Goal: Task Accomplishment & Management: Manage account settings

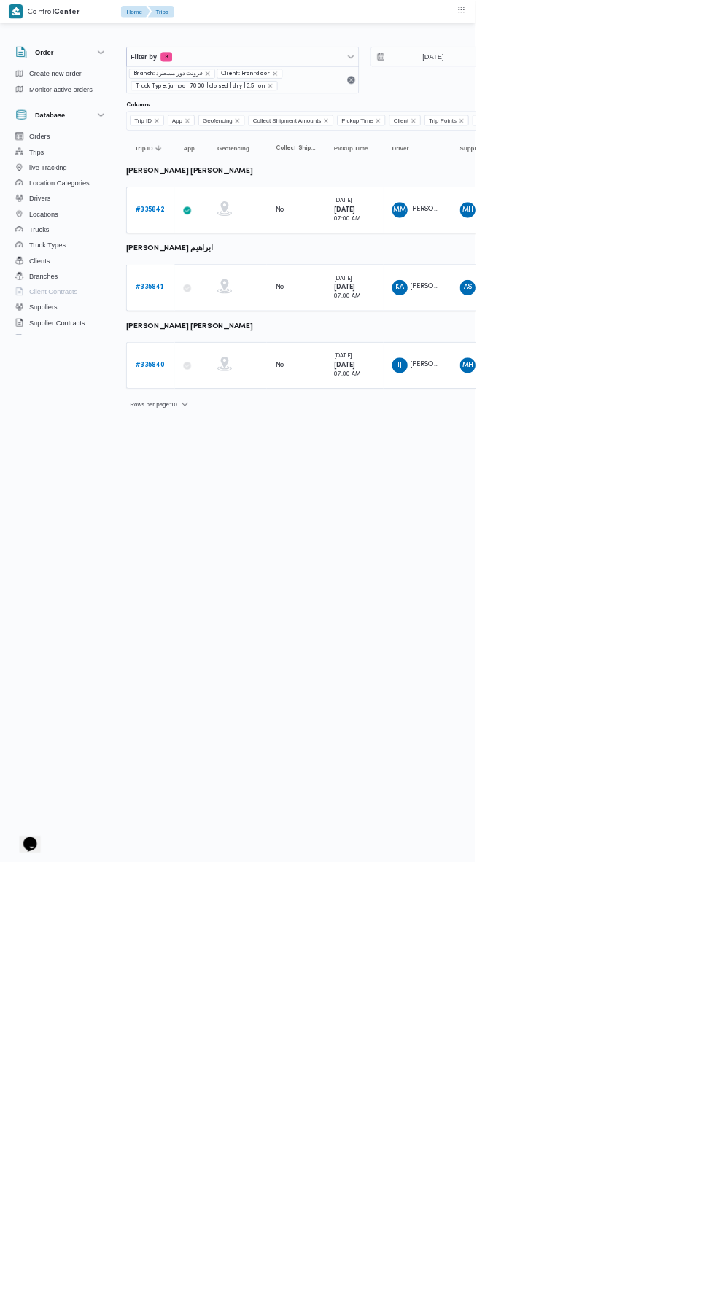
click at [227, 544] on b "# 335840" at bounding box center [225, 548] width 44 height 9
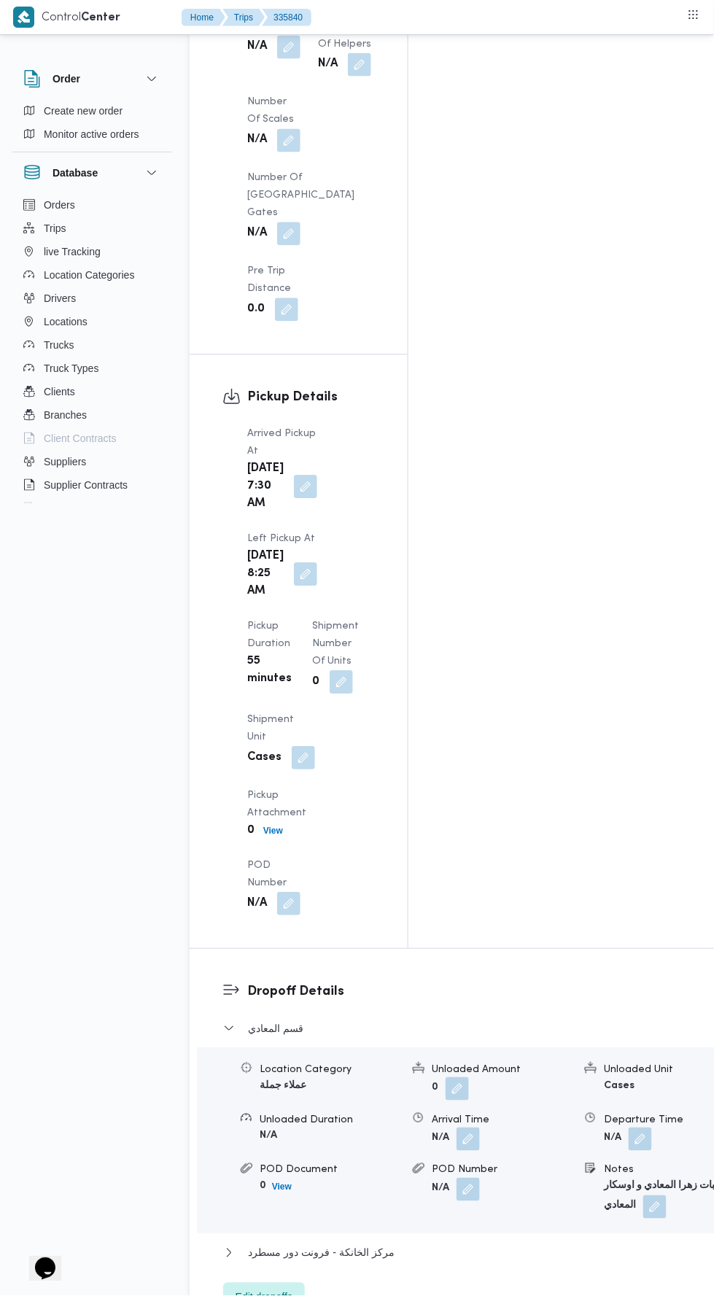
scroll to position [1618, 0]
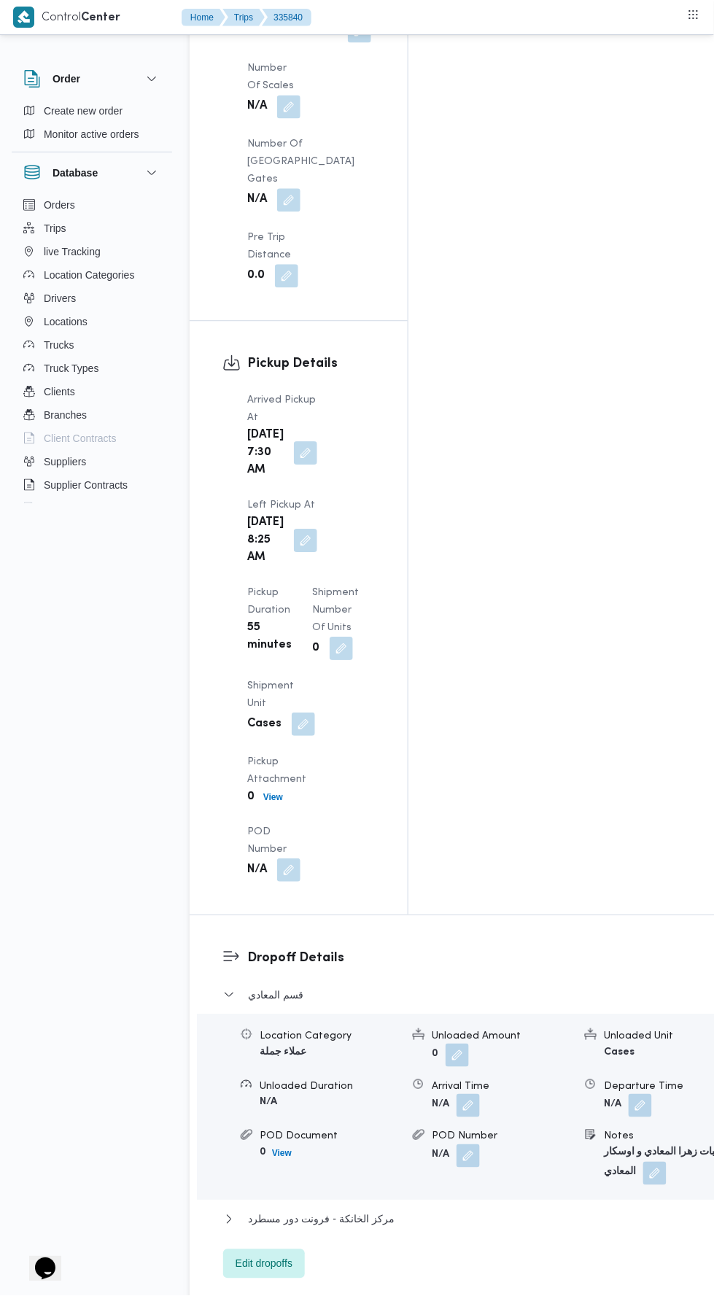
click at [475, 1016] on div "Location Category عملاء جملة Unloaded Amount 0 Unloaded Unit Cases Unloaded Dur…" at bounding box center [471, 1107] width 561 height 183
click at [449, 1211] on button "مركز الخانكة - فرونت دور مسطرد" at bounding box center [471, 1219] width 497 height 17
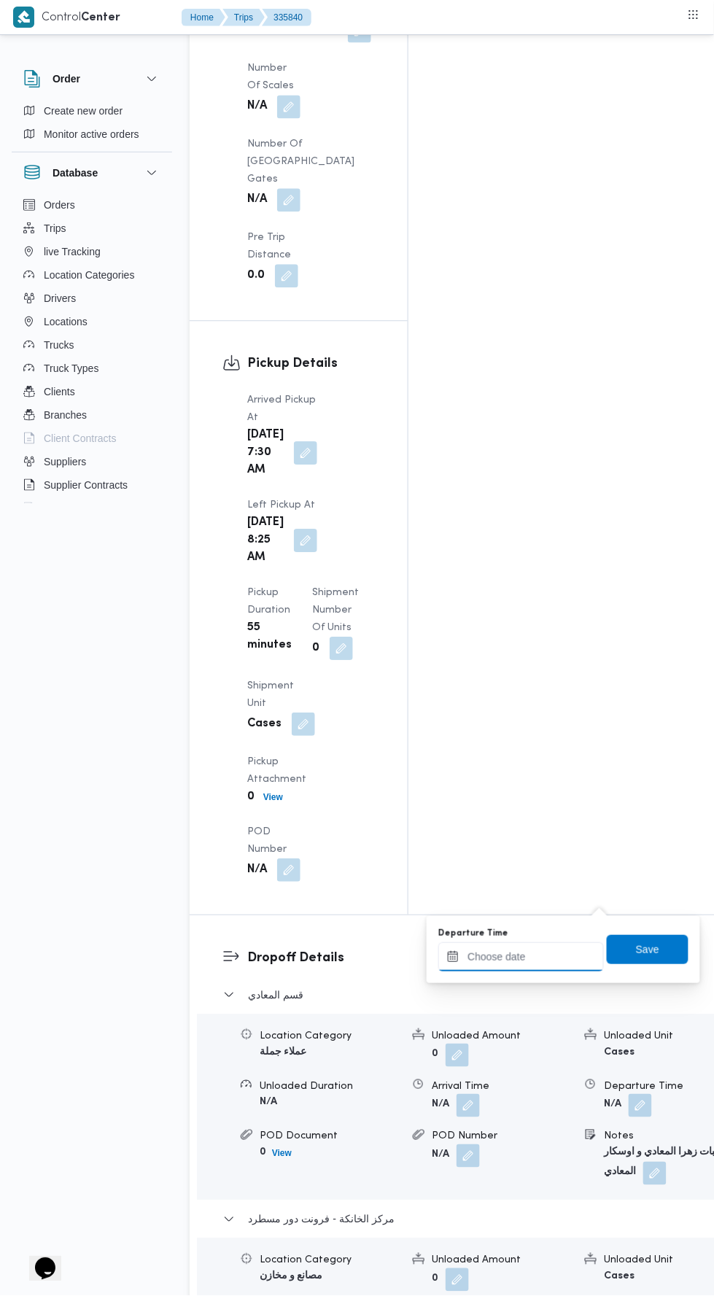
click at [525, 956] on input "Departure Time" at bounding box center [521, 957] width 166 height 29
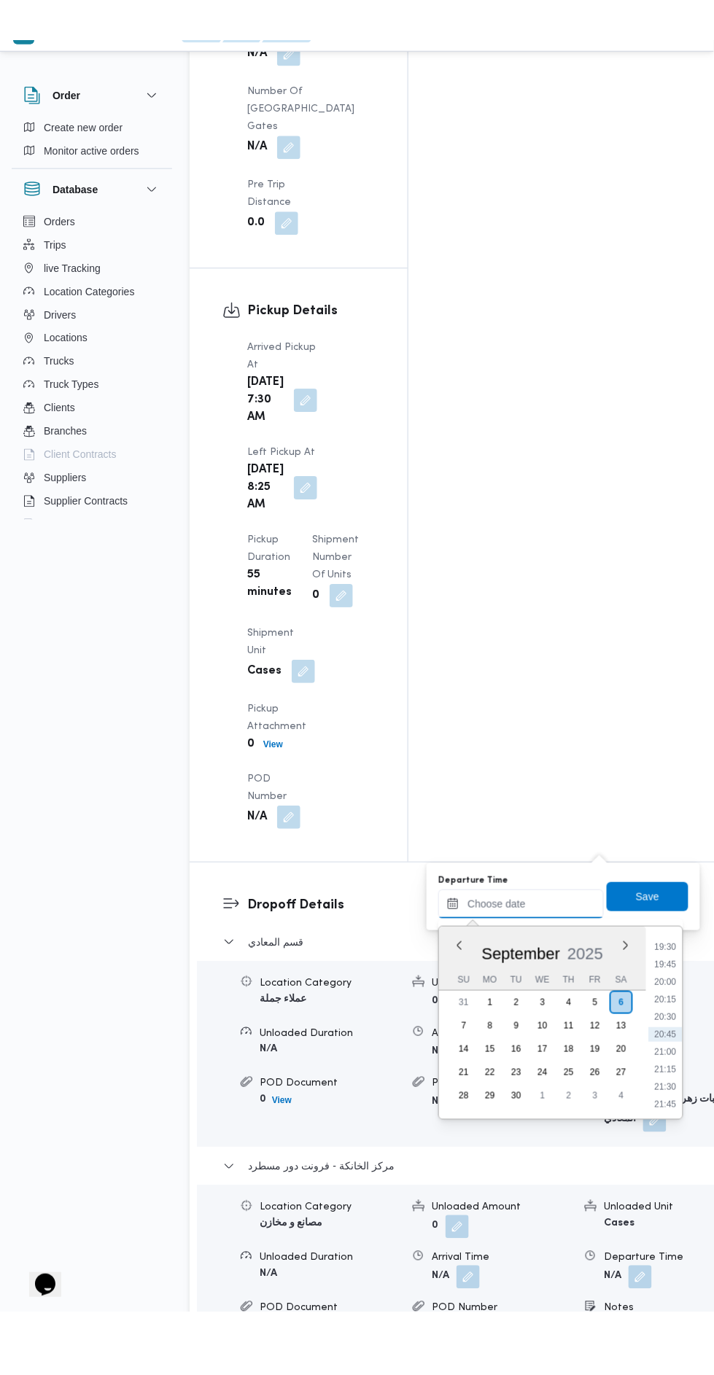
scroll to position [1687, 0]
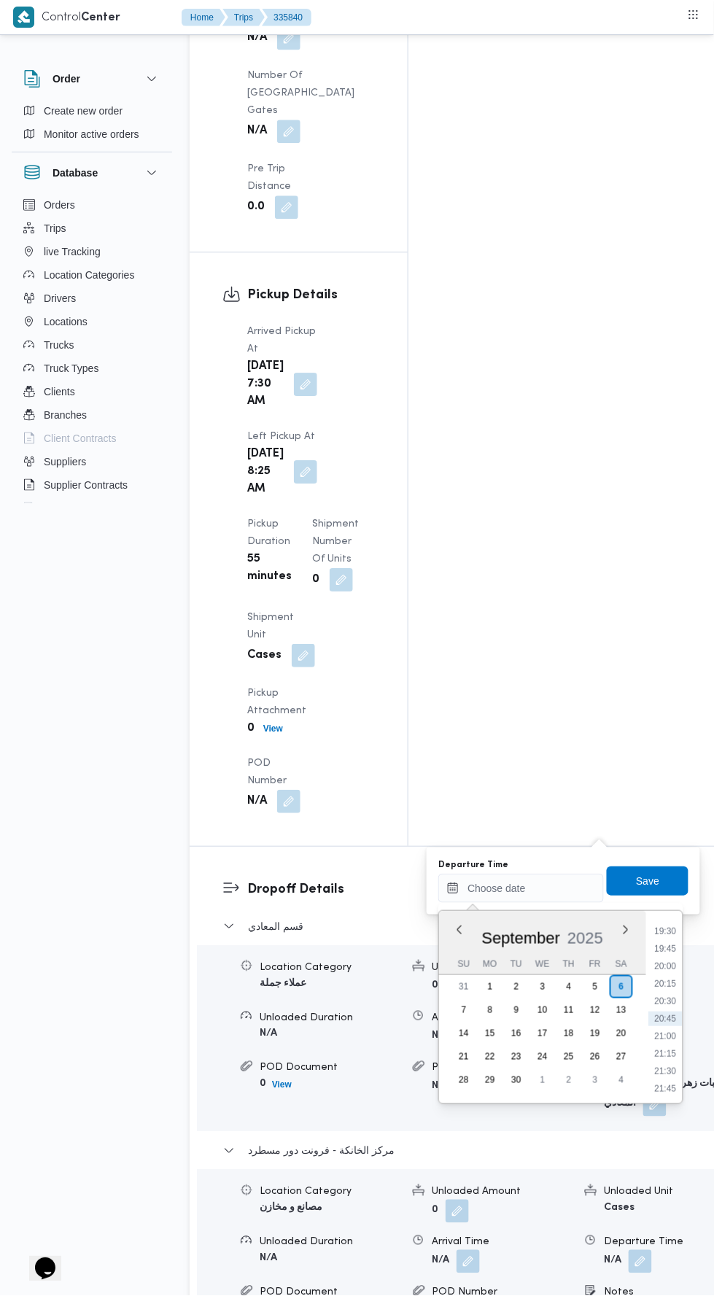
click at [666, 965] on li "20:00" at bounding box center [666, 966] width 34 height 15
type input "[DATE] 20:00"
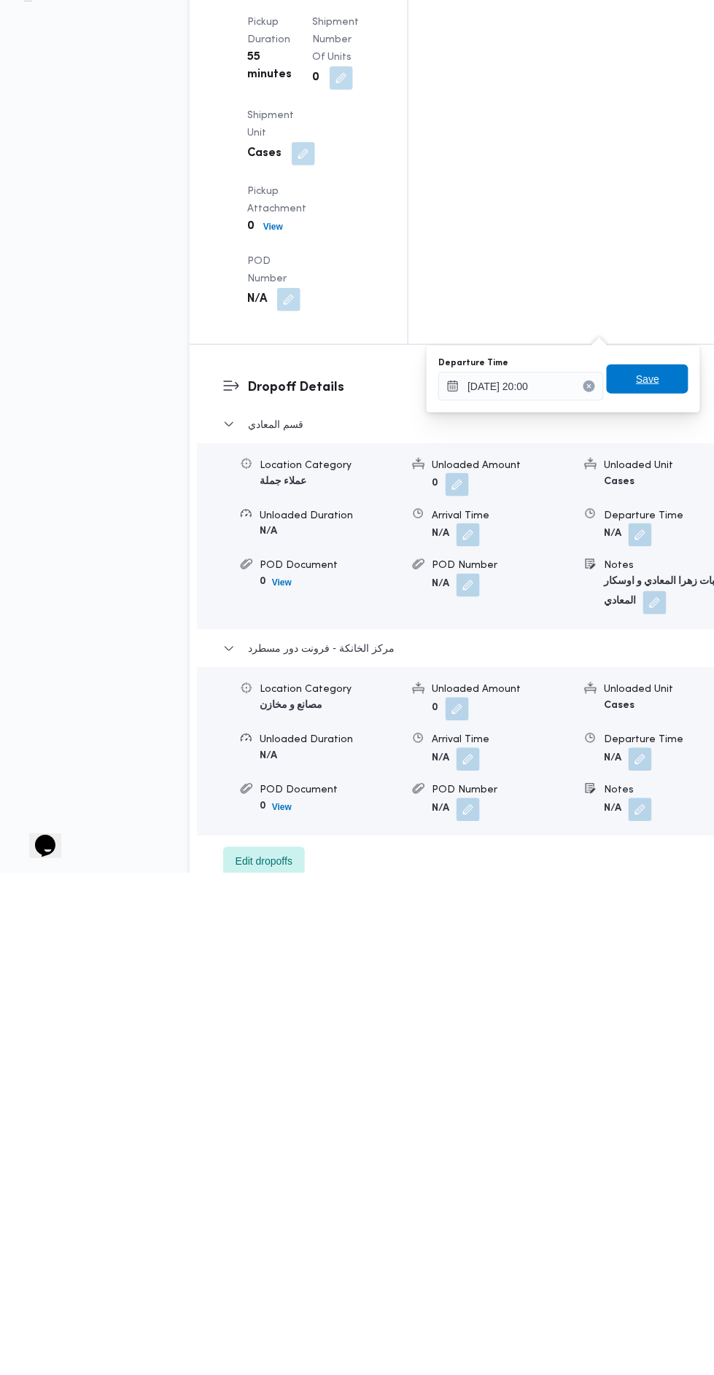
click at [666, 870] on span "Save" at bounding box center [648, 880] width 82 height 29
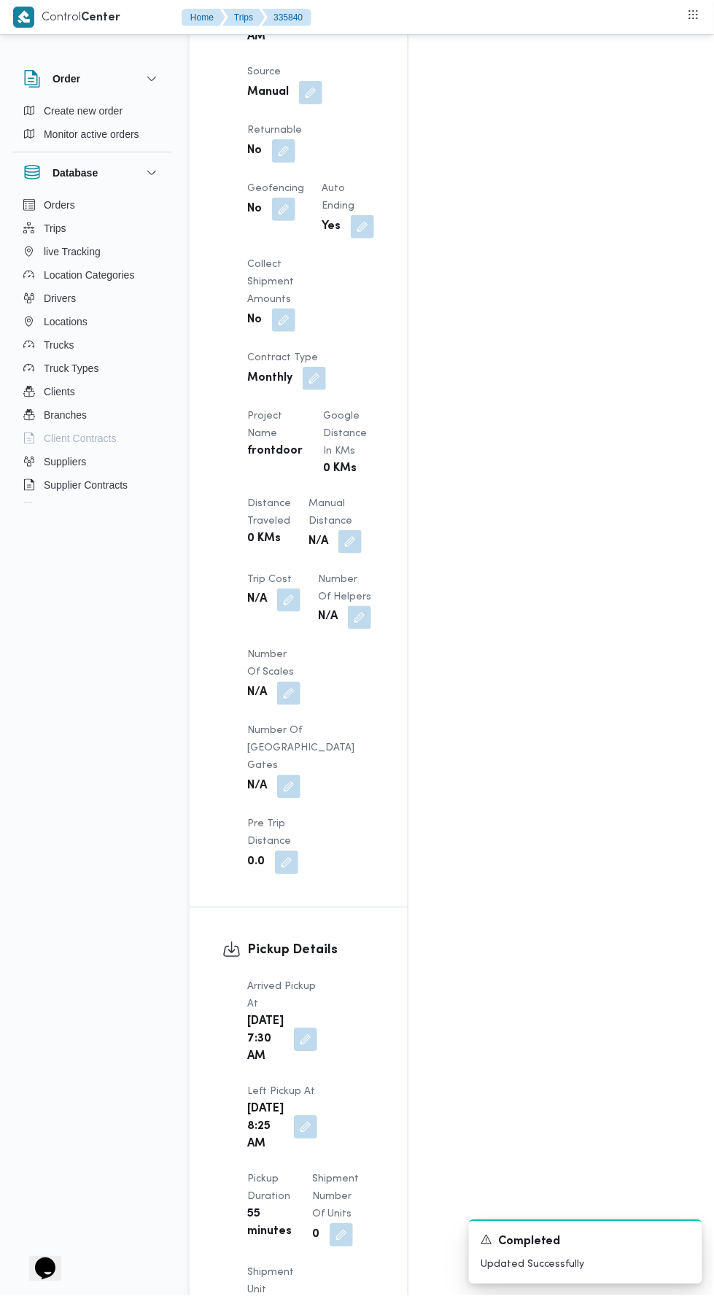
scroll to position [1029, 0]
click at [346, 532] on button "button" at bounding box center [349, 543] width 23 height 23
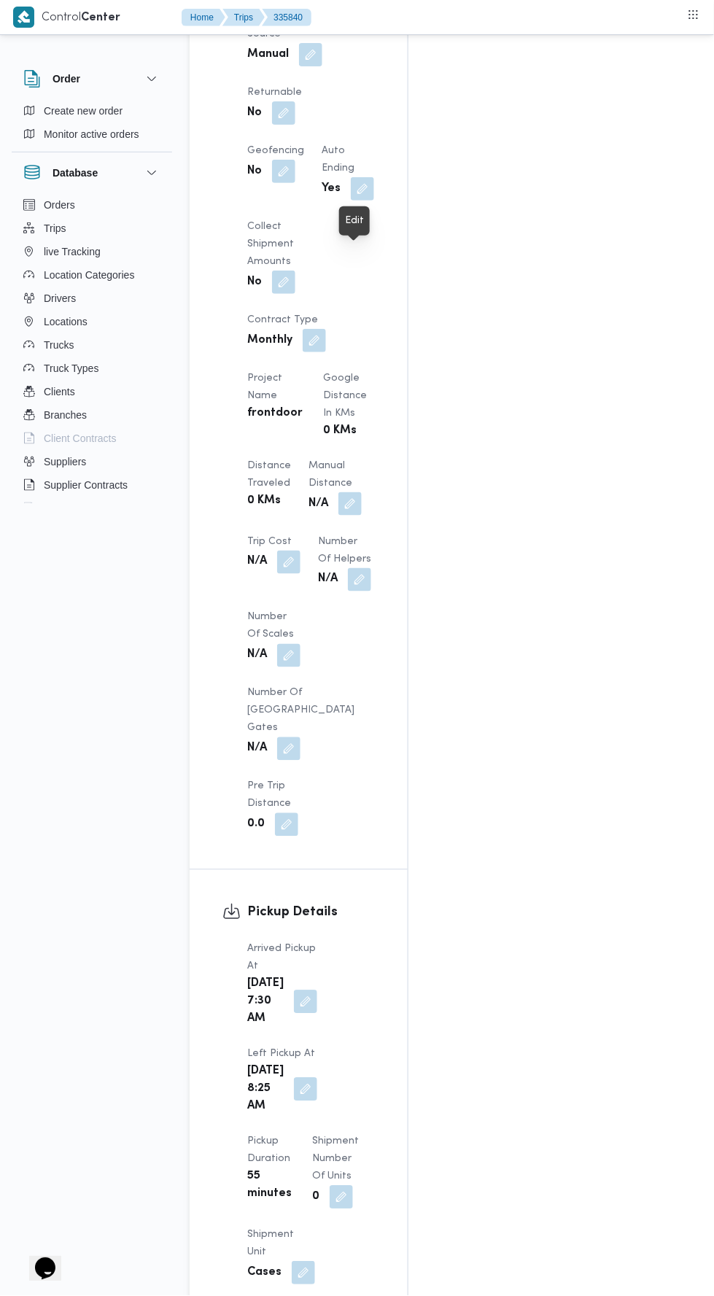
scroll to position [1081, 0]
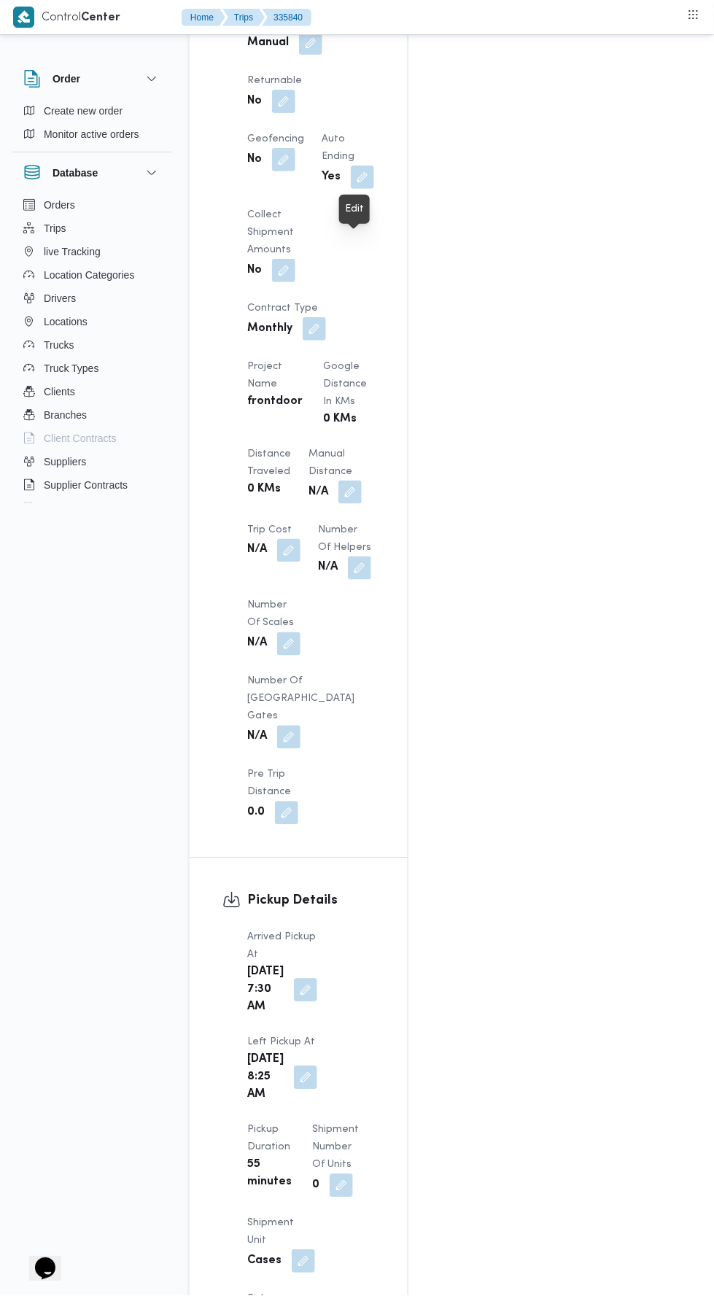
click at [362, 480] on button "button" at bounding box center [349, 491] width 23 height 23
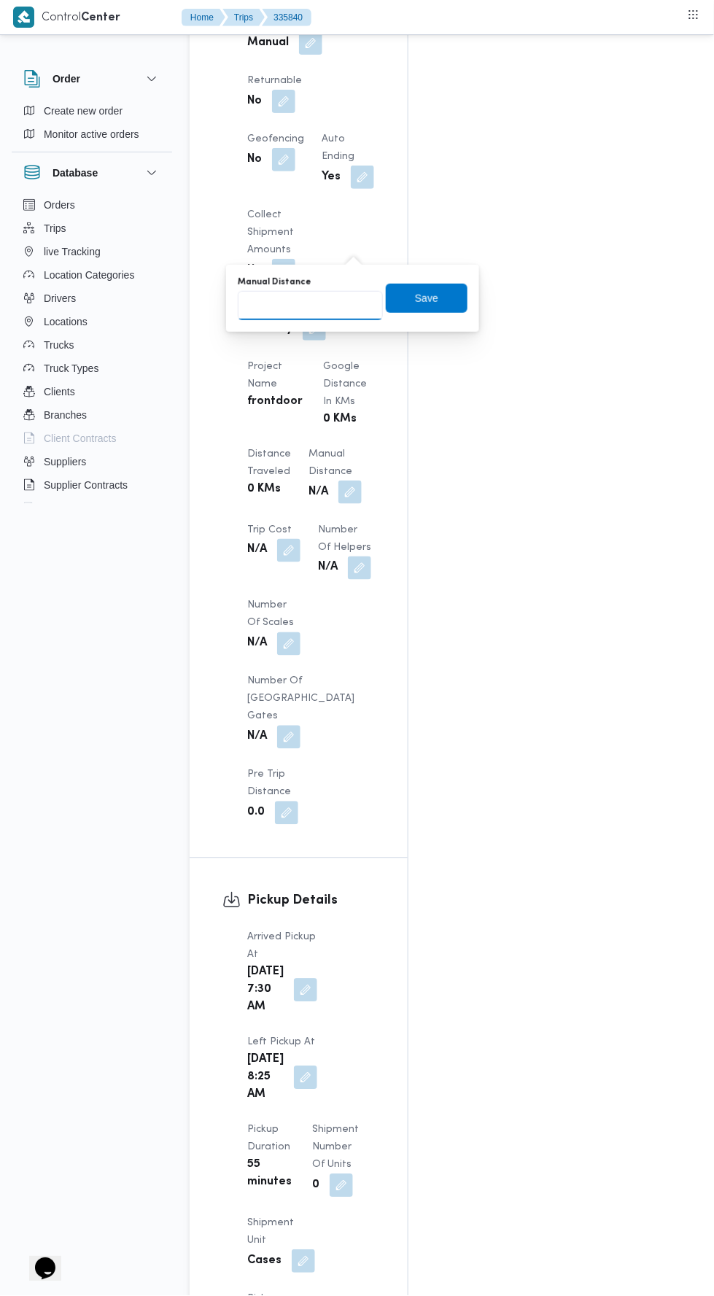
click at [343, 304] on input "Manual Distance" at bounding box center [310, 305] width 145 height 29
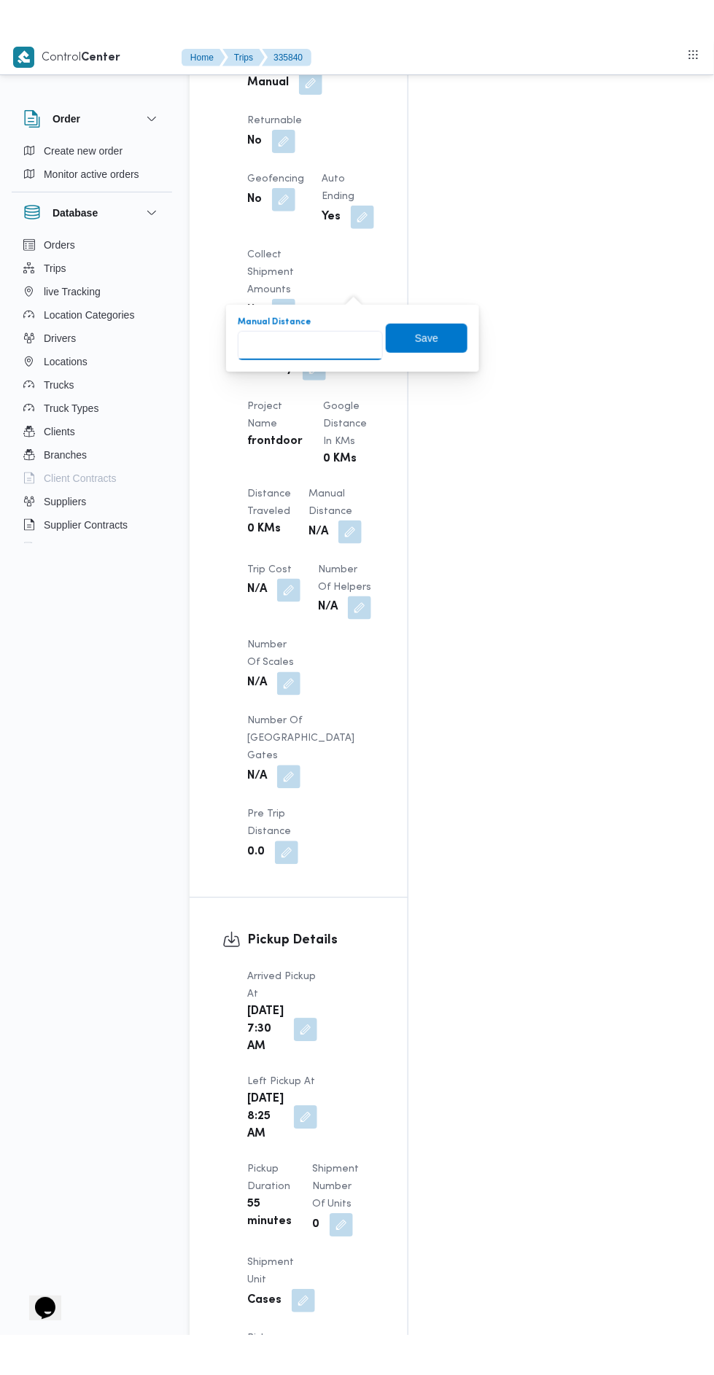
scroll to position [1134, 0]
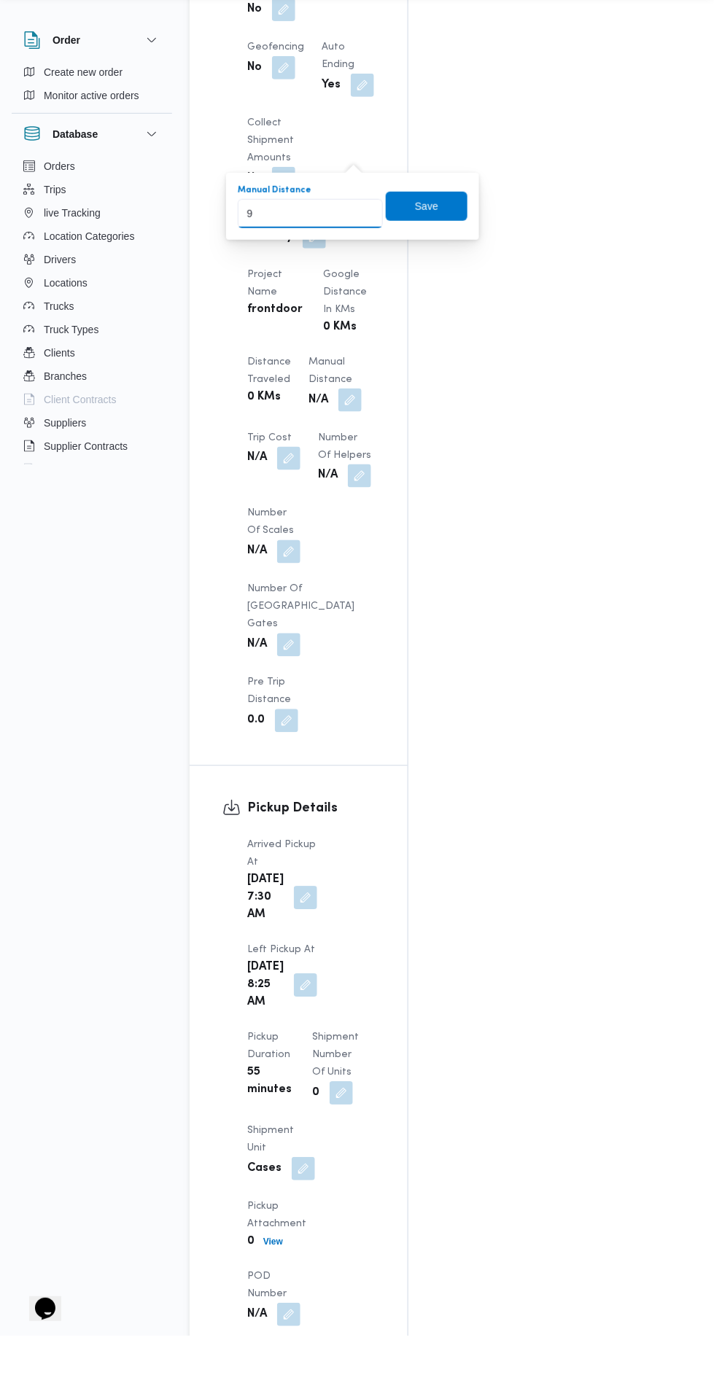
type input "95"
click at [443, 235] on span "Save" at bounding box center [427, 244] width 82 height 29
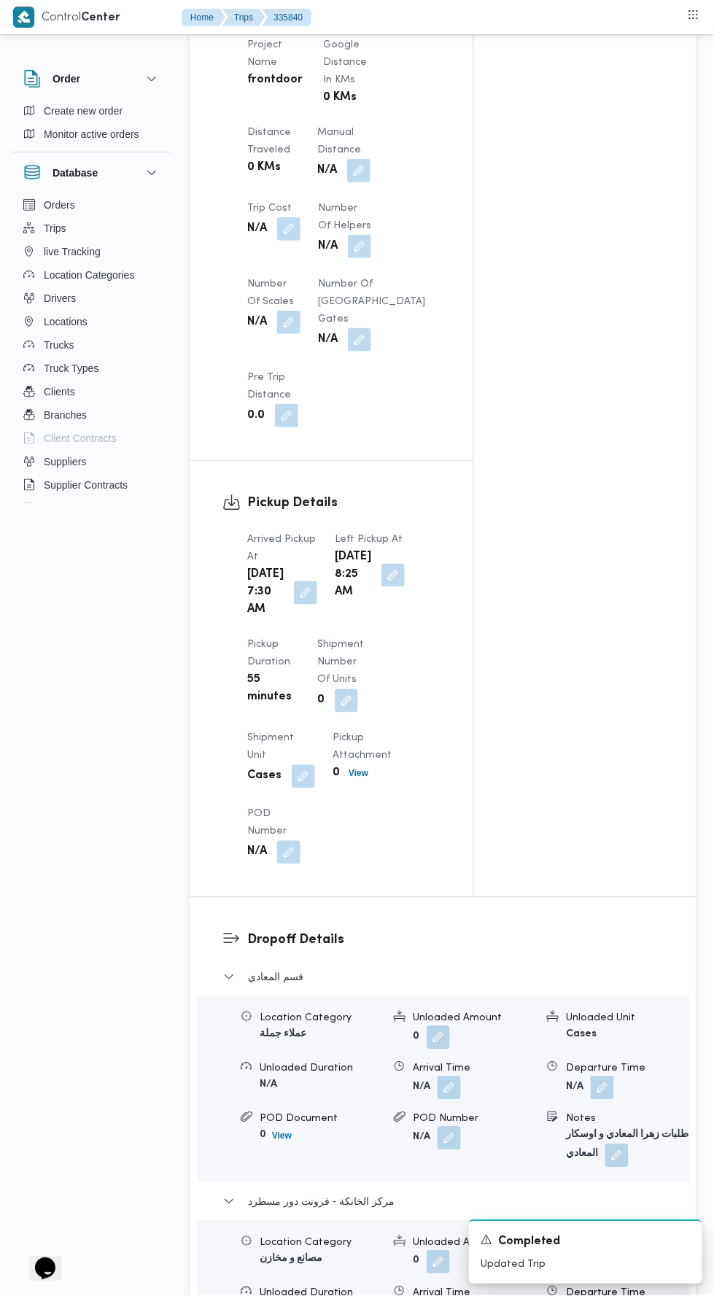
scroll to position [0, 0]
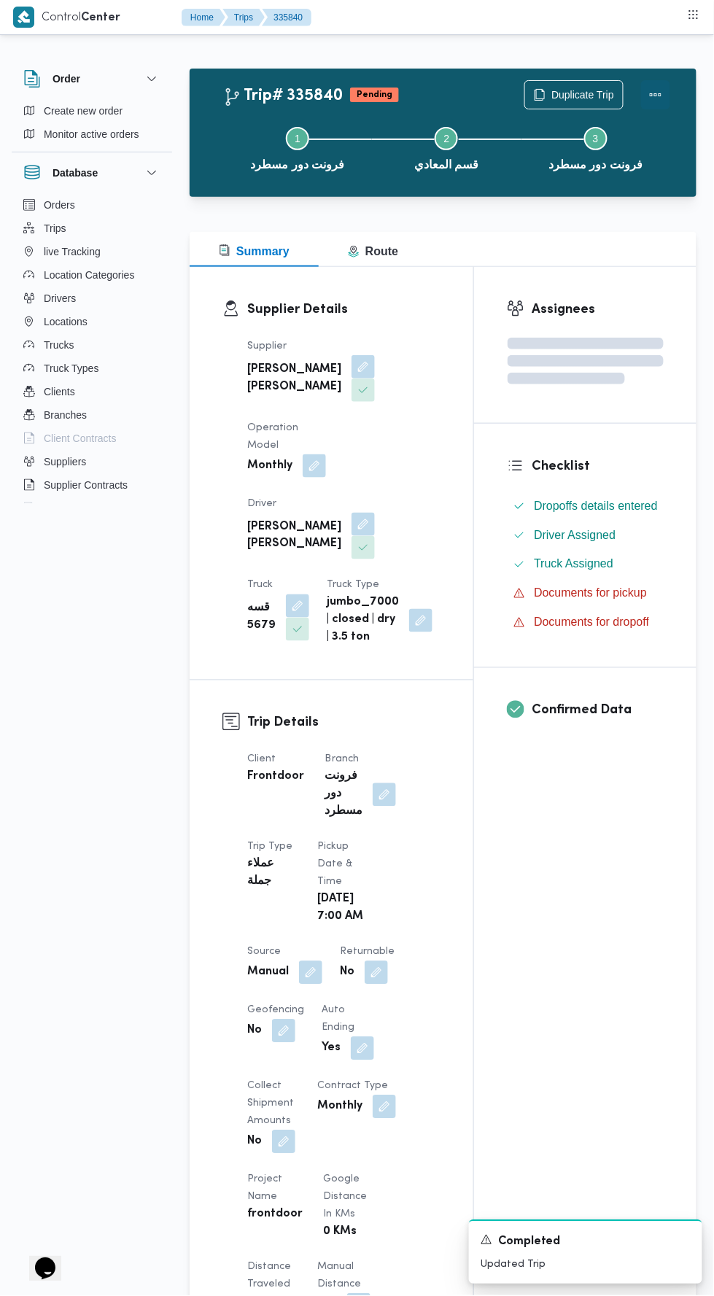
click at [664, 85] on button "Actions" at bounding box center [655, 94] width 29 height 29
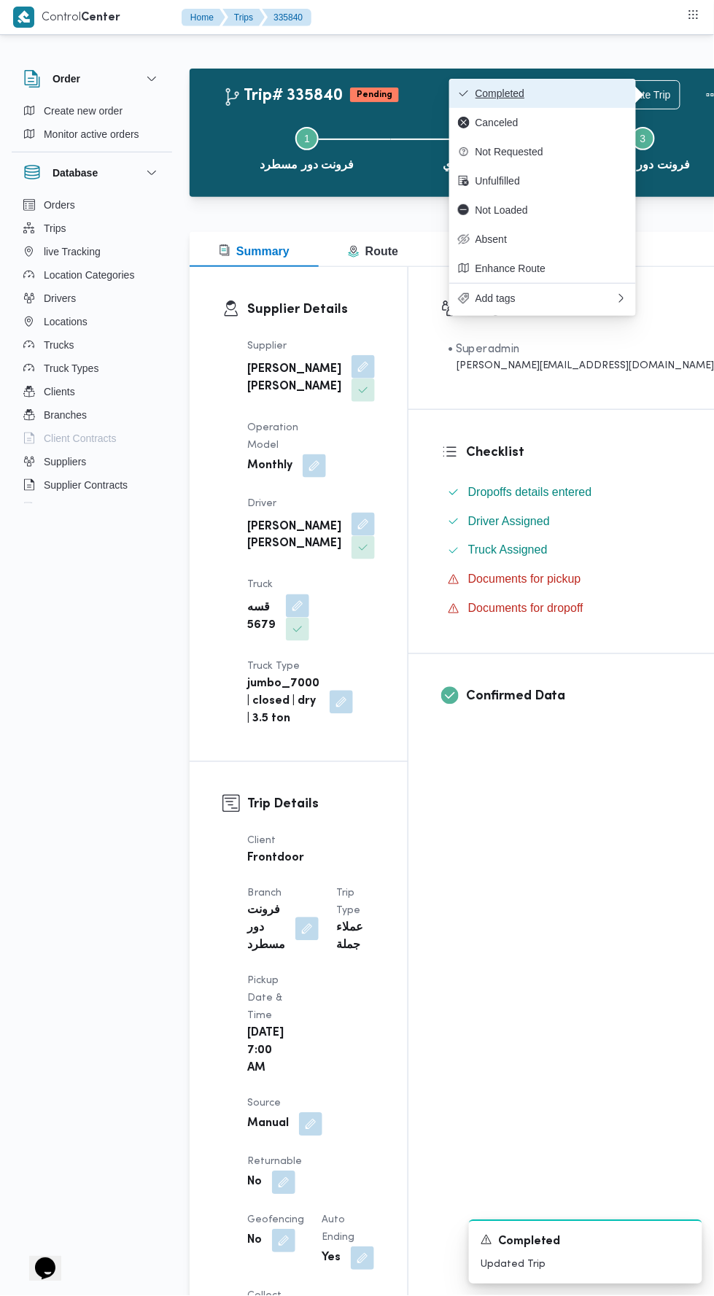
click at [597, 87] on span "Completed" at bounding box center [551, 93] width 152 height 12
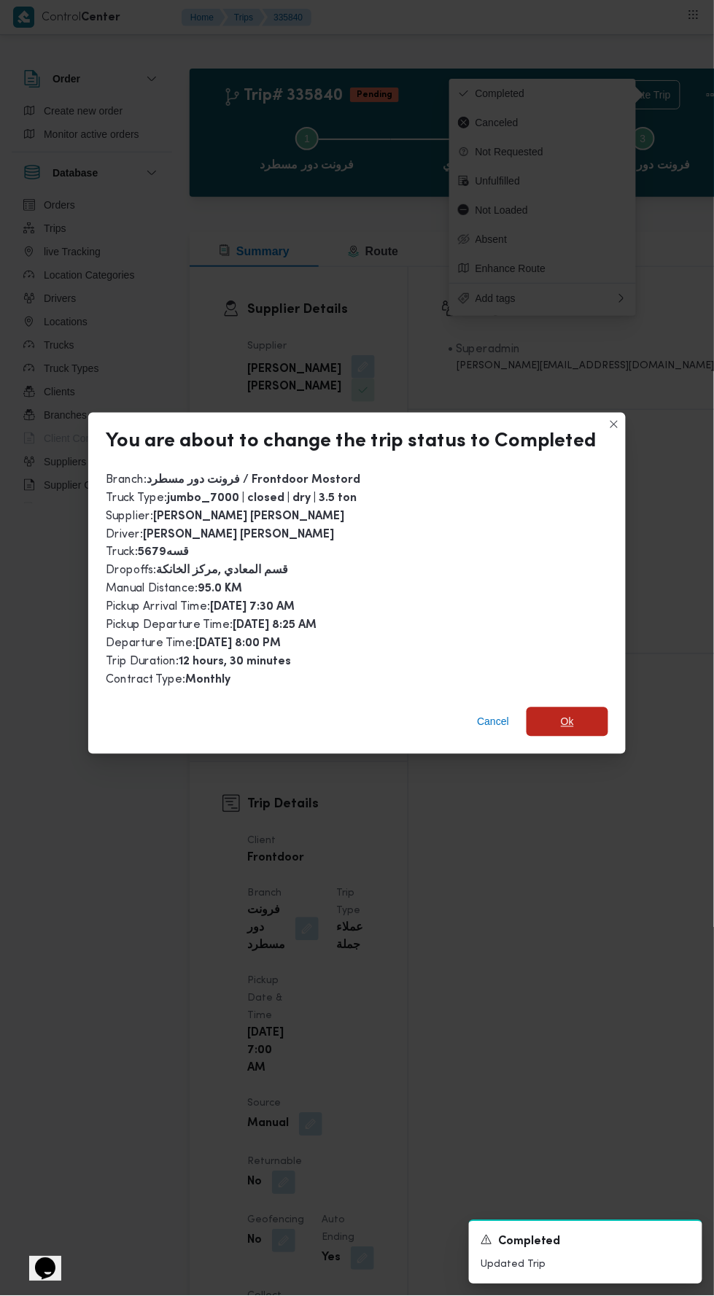
click at [585, 707] on span "Ok" at bounding box center [567, 721] width 82 height 29
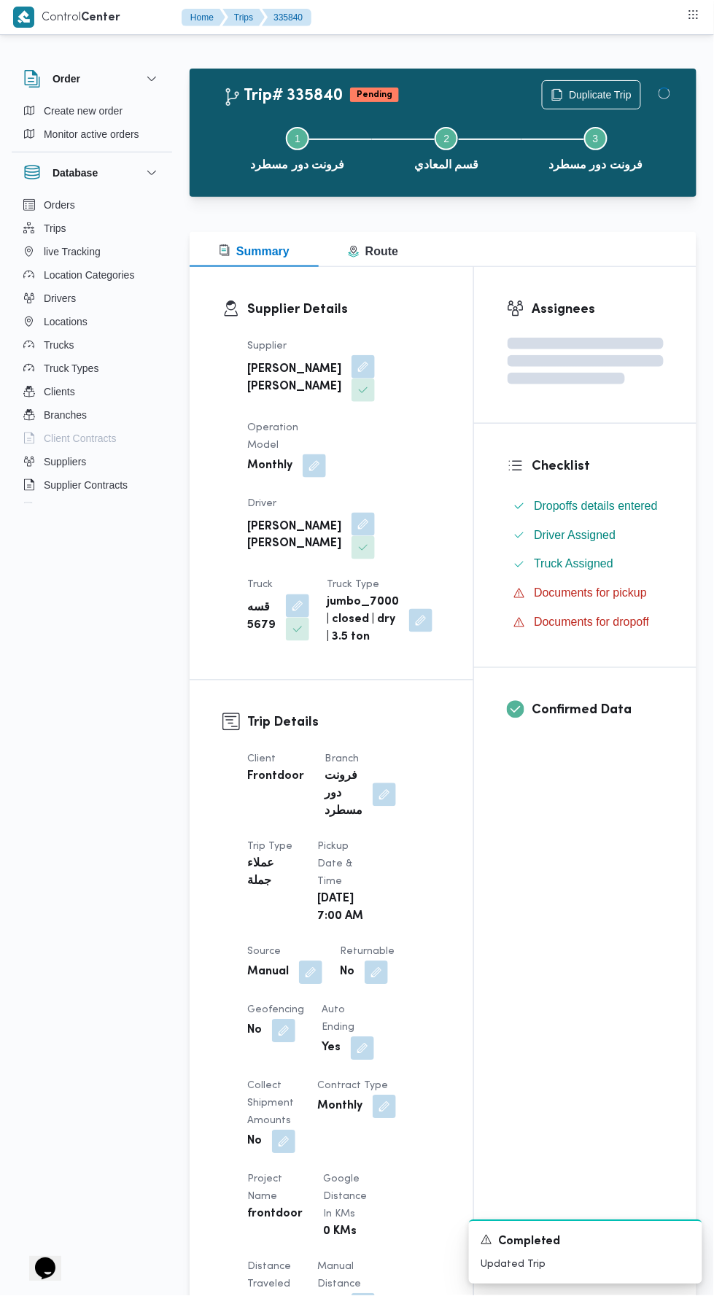
click at [596, 911] on div "Assignees Checklist Dropoffs details entered Driver Assigned Truck Assigned Doc…" at bounding box center [585, 1149] width 222 height 1764
